Goal: Information Seeking & Learning: Learn about a topic

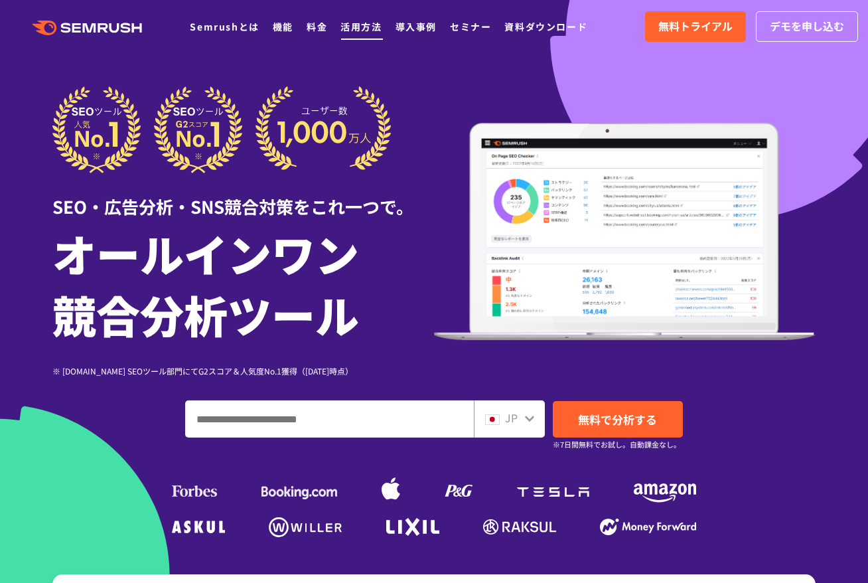
click at [364, 26] on link "活用方法" at bounding box center [361, 26] width 41 height 13
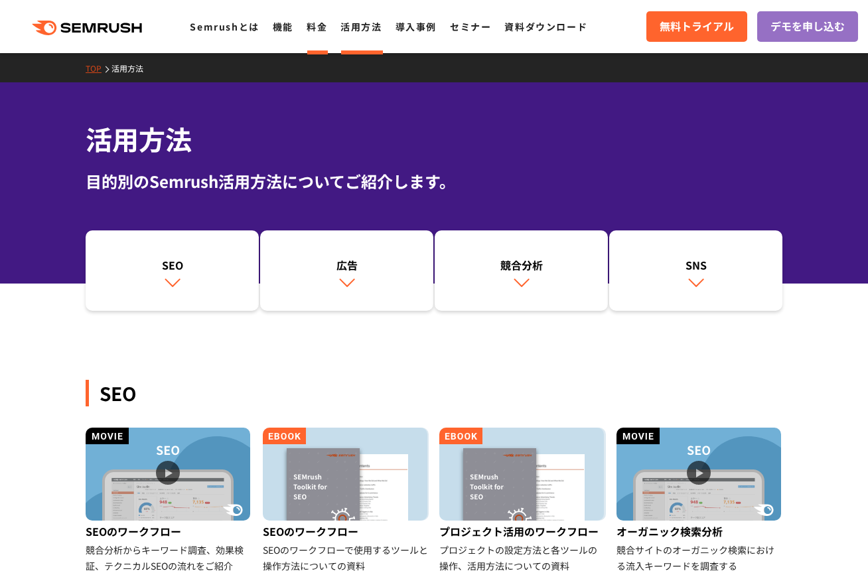
click at [312, 27] on link "料金" at bounding box center [317, 26] width 21 height 13
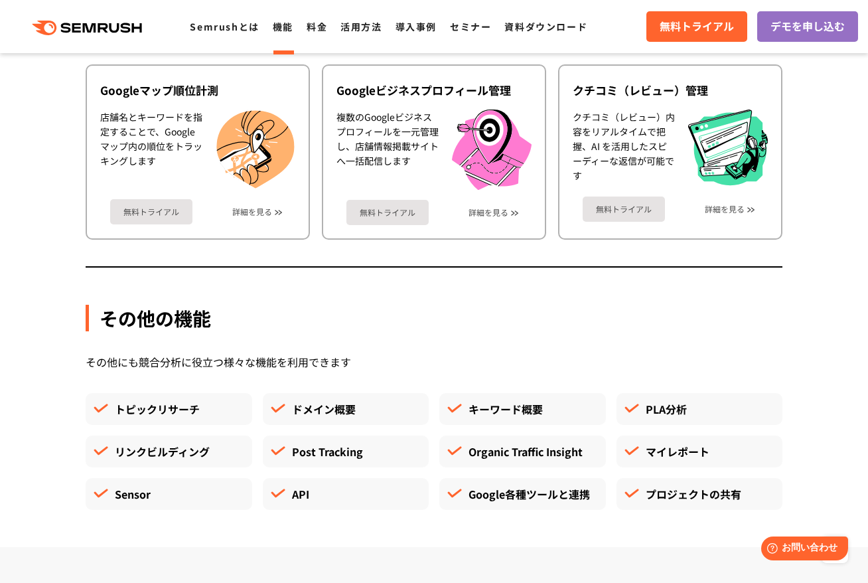
scroll to position [3508, 0]
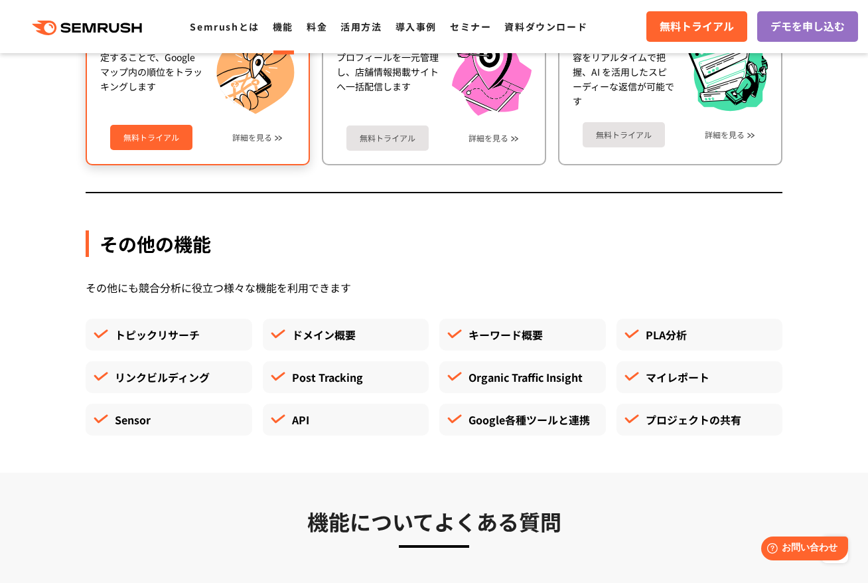
click at [252, 149] on div "無料トライアル 詳細を見る" at bounding box center [197, 132] width 195 height 35
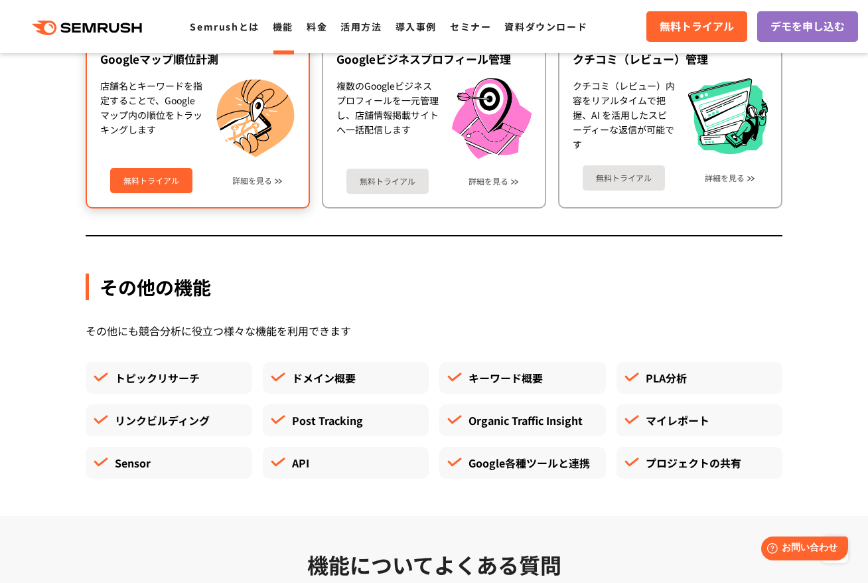
scroll to position [3455, 0]
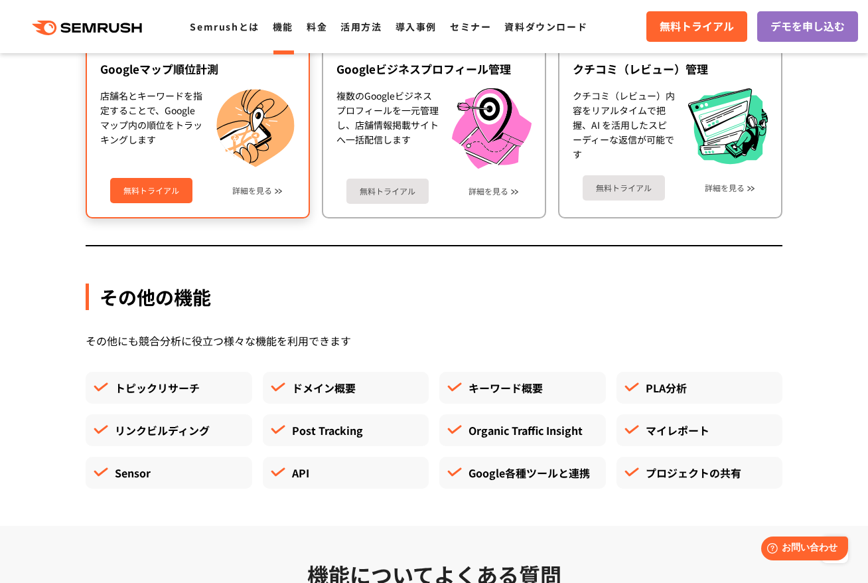
click at [255, 177] on div "無料トライアル 詳細を見る" at bounding box center [197, 185] width 195 height 35
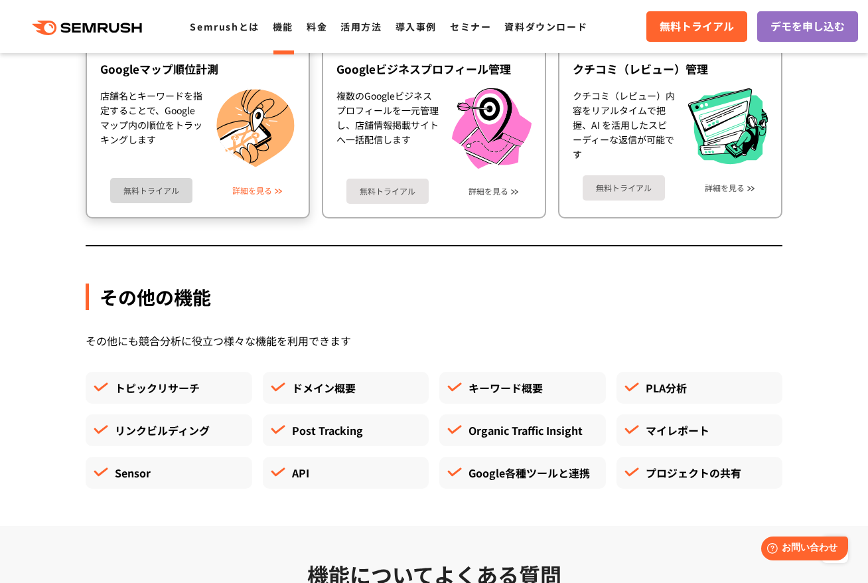
click at [258, 188] on link "詳細を見る" at bounding box center [252, 190] width 40 height 9
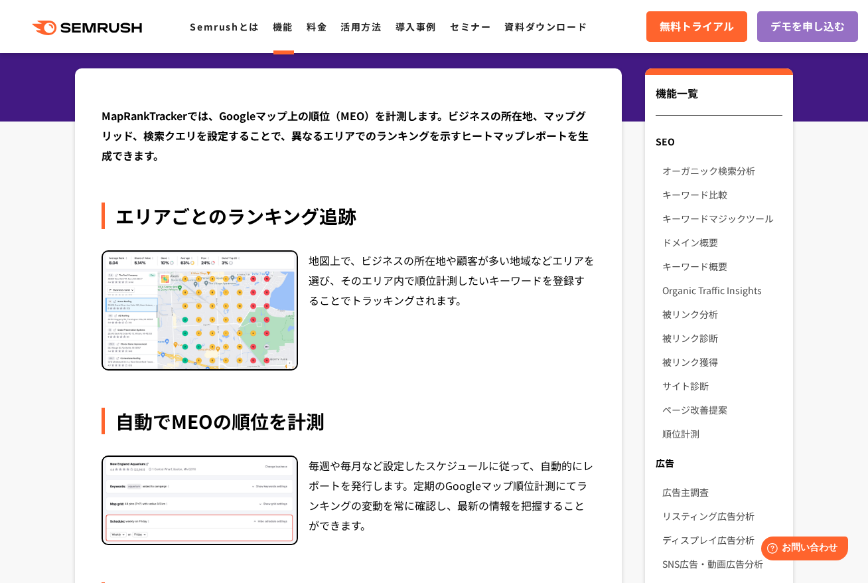
scroll to position [126, 0]
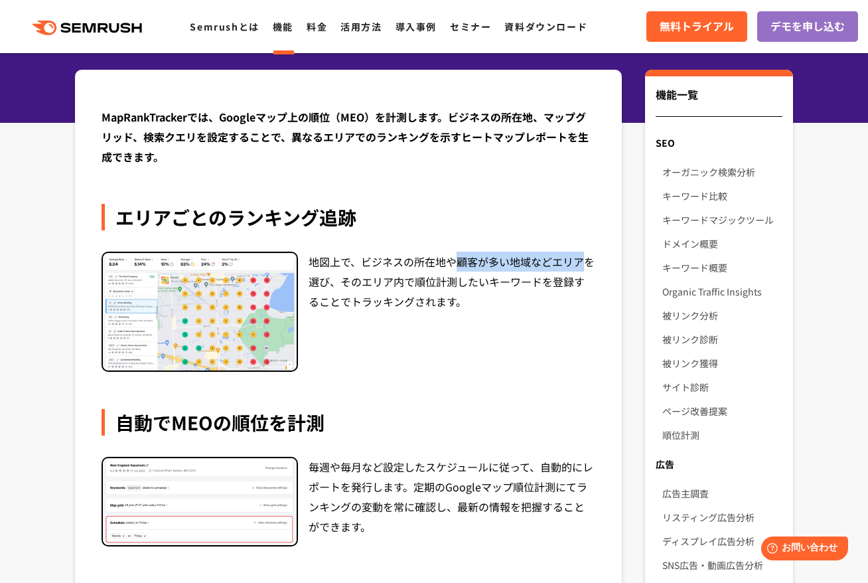
drag, startPoint x: 455, startPoint y: 261, endPoint x: 580, endPoint y: 268, distance: 125.0
click at [580, 268] on div "地図上で、ビジネスの所在地や顧客が多い地域などエリアを選び、そのエリア内で順位計測したいキーワードを登録することでトラッキングされます。" at bounding box center [452, 312] width 287 height 121
drag, startPoint x: 338, startPoint y: 283, endPoint x: 458, endPoint y: 266, distance: 121.4
click at [458, 266] on div "地図上で、ビジネスの所在地や顧客が多い地域などエリアを選び、そのエリア内で順位計測したいキーワードを登録することでトラッキングされます。" at bounding box center [452, 312] width 287 height 121
copy div "顧客が多い地域などエリアを選び、"
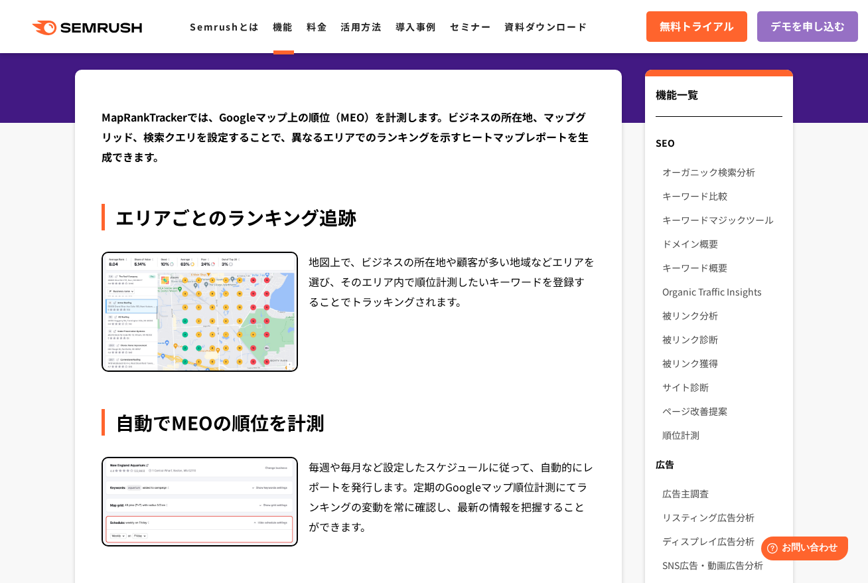
drag, startPoint x: 486, startPoint y: 398, endPoint x: 477, endPoint y: 389, distance: 12.2
click at [485, 397] on div "MapRankTrackerでは、Googleマップ上の順位（MEO）を計測します。ビジネスの所在地、マップグリッド、検索クエリを設定することで、異なるエリア…" at bounding box center [349, 450] width 494 height 687
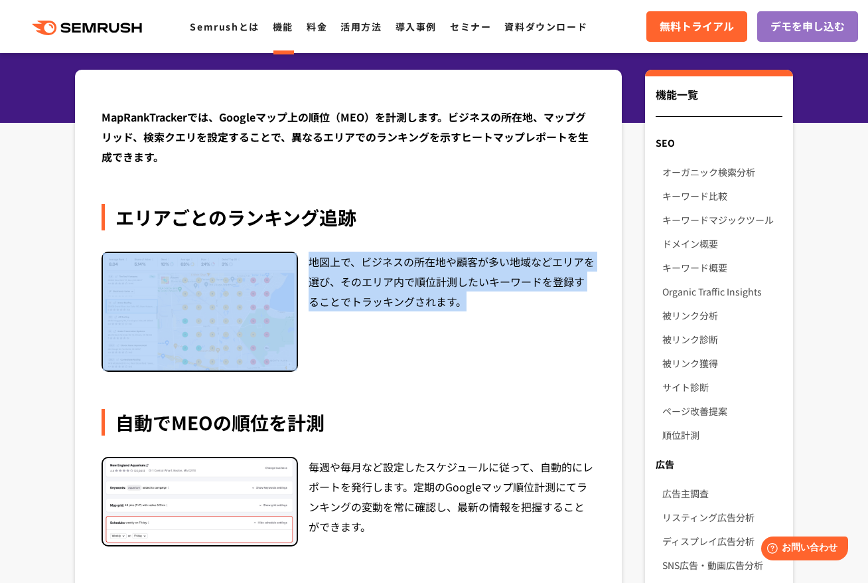
drag, startPoint x: 484, startPoint y: 313, endPoint x: 298, endPoint y: 266, distance: 192.0
click at [298, 266] on div "地図上で、ビジネスの所在地や顧客が多い地域などエリアを選び、そのエリア内で順位計測したいキーワードを登録することでトラッキングされます。" at bounding box center [349, 312] width 494 height 121
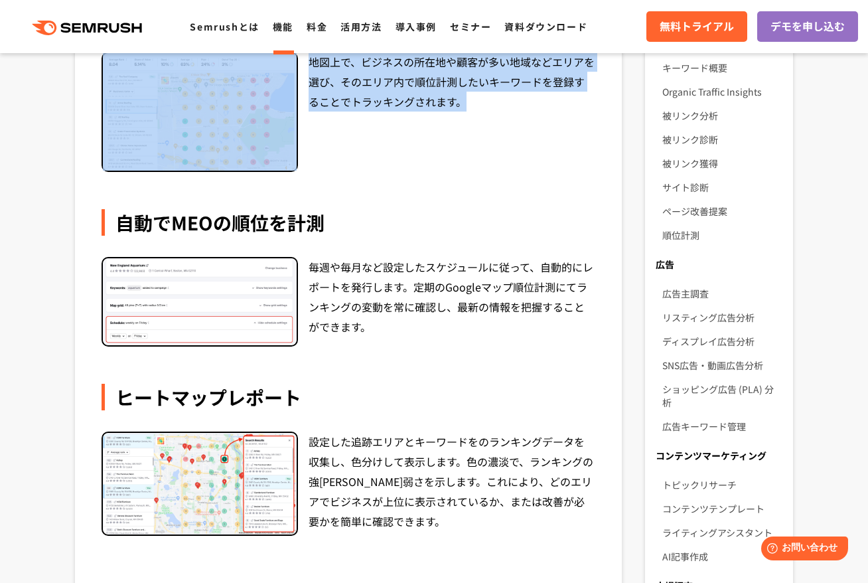
scroll to position [336, 0]
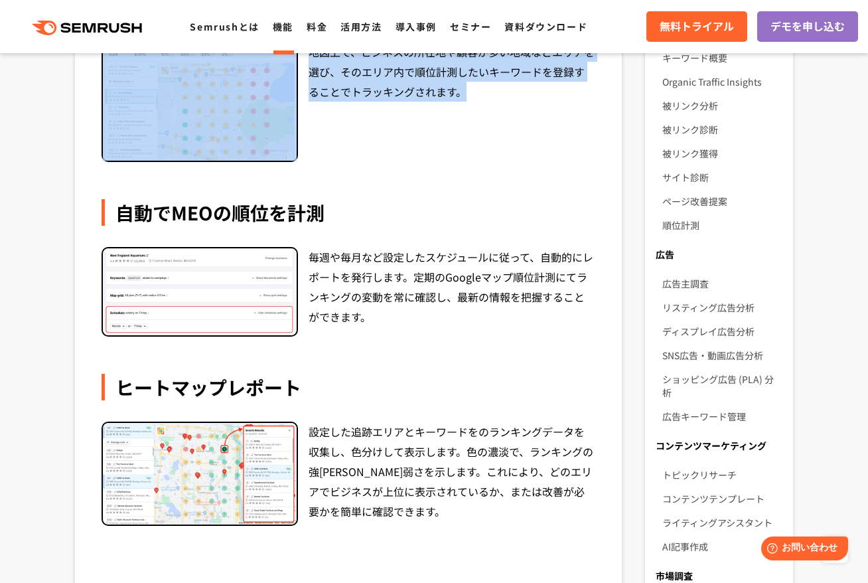
click at [248, 471] on img at bounding box center [200, 473] width 194 height 101
click at [276, 469] on img at bounding box center [200, 473] width 194 height 101
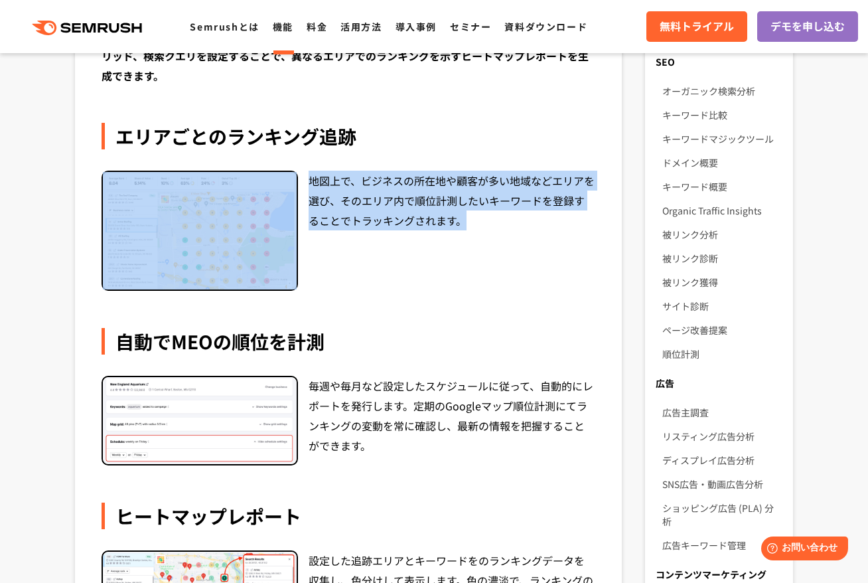
scroll to position [221, 0]
